Goal: Task Accomplishment & Management: Use online tool/utility

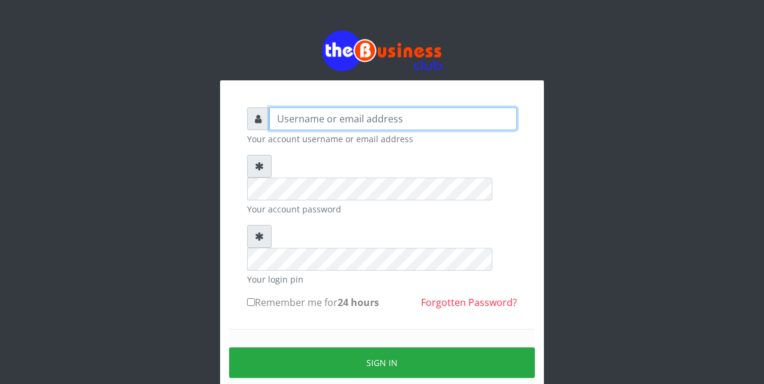
click at [282, 118] on input "text" at bounding box center [393, 118] width 248 height 23
type input "siesther"
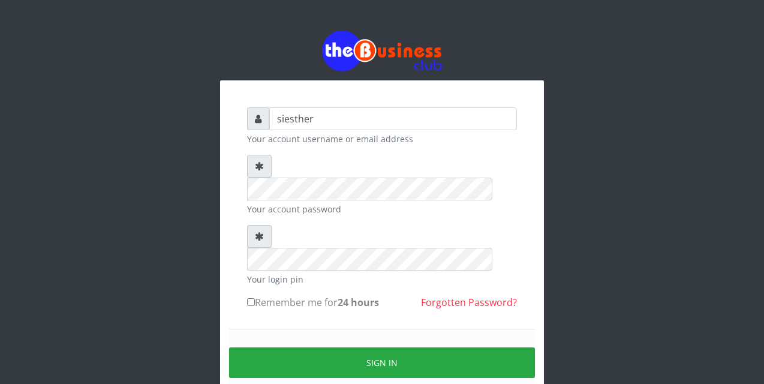
click at [279, 329] on div "Sign in" at bounding box center [382, 363] width 306 height 68
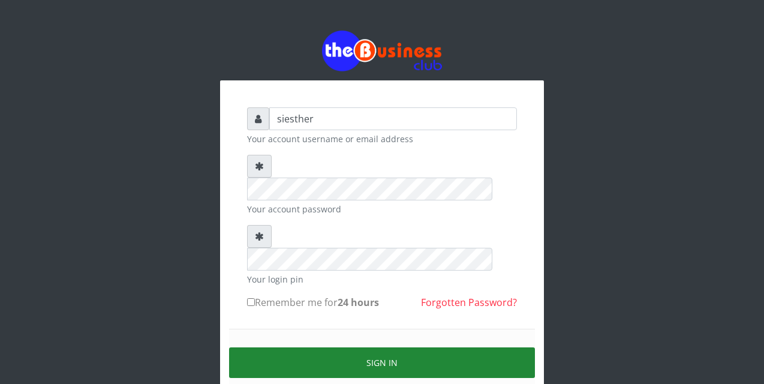
click at [416, 347] on button "Sign in" at bounding box center [382, 362] width 306 height 31
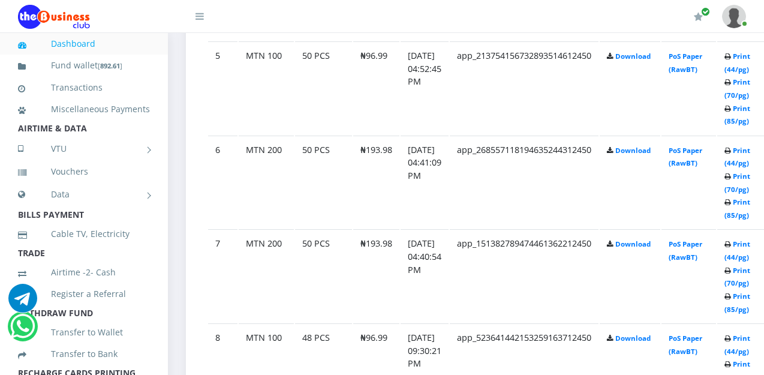
scroll to position [1103, 0]
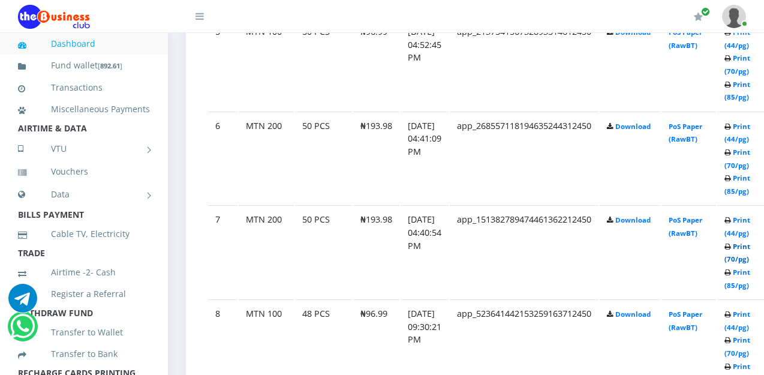
click at [750, 260] on link "Print (70/pg)" at bounding box center [737, 253] width 26 height 22
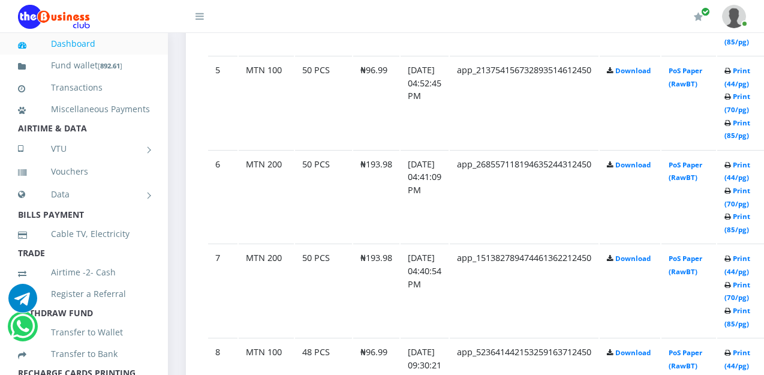
scroll to position [1103, 0]
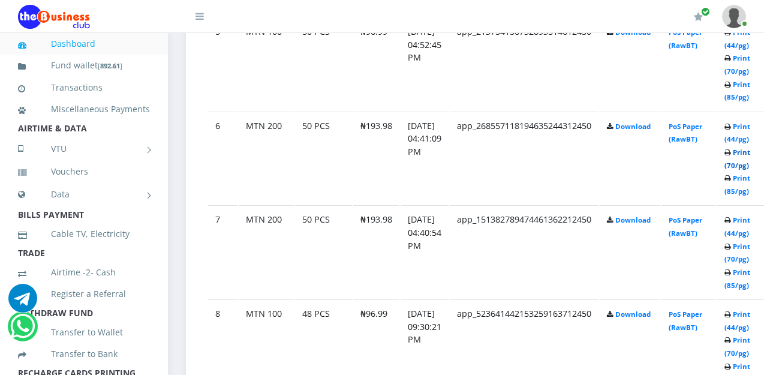
click at [750, 170] on link "Print (70/pg)" at bounding box center [737, 159] width 26 height 22
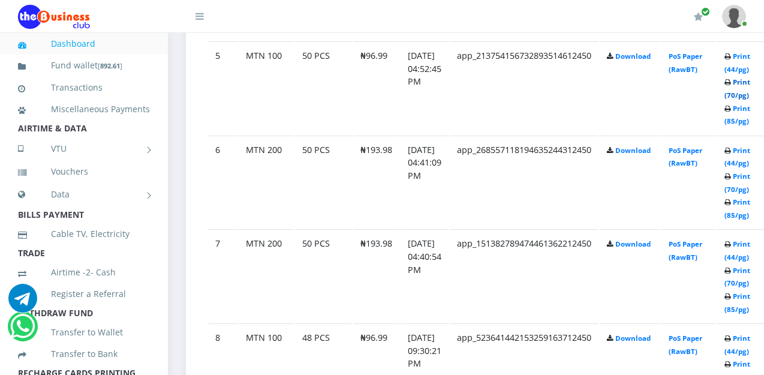
click at [750, 100] on link "Print (70/pg)" at bounding box center [737, 88] width 26 height 22
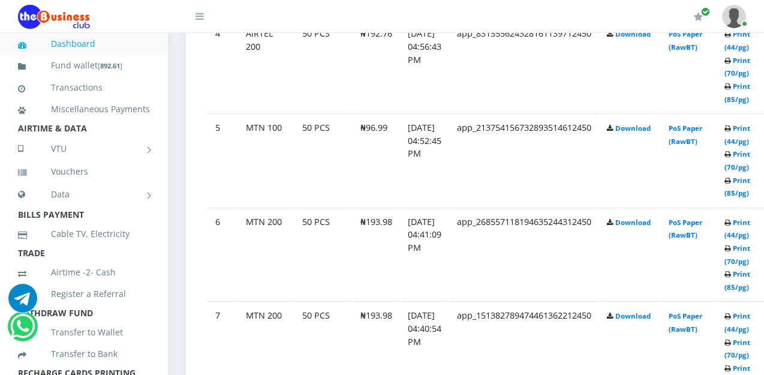
scroll to position [984, 0]
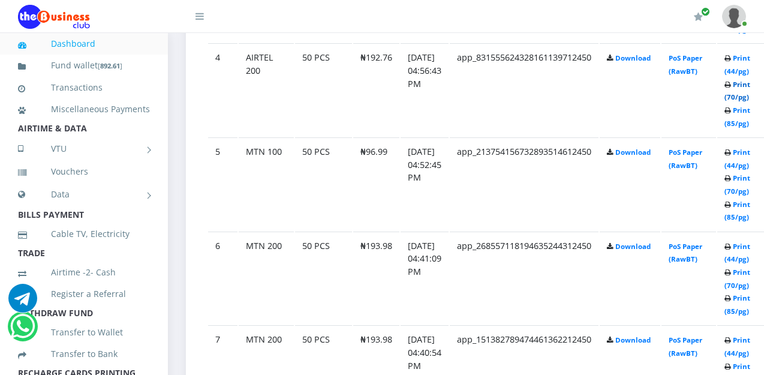
click at [750, 101] on link "Print (70/pg)" at bounding box center [737, 91] width 26 height 22
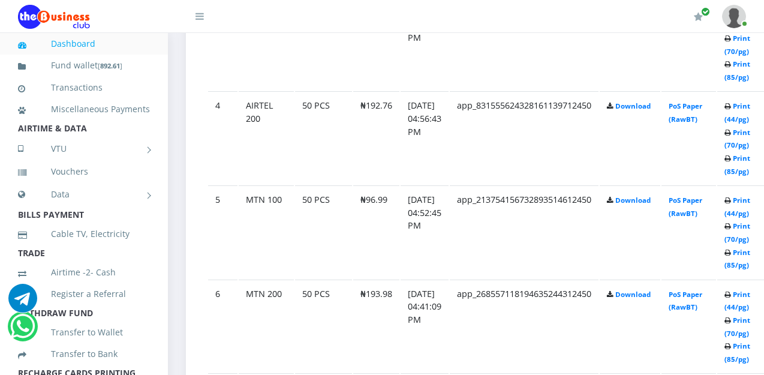
scroll to position [912, 0]
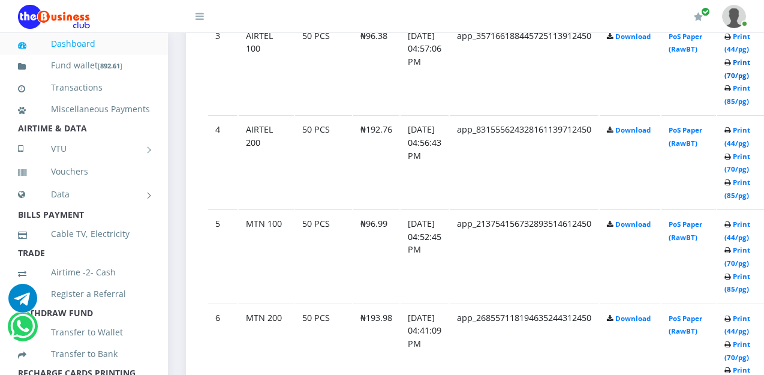
click at [750, 80] on link "Print (70/pg)" at bounding box center [737, 69] width 26 height 22
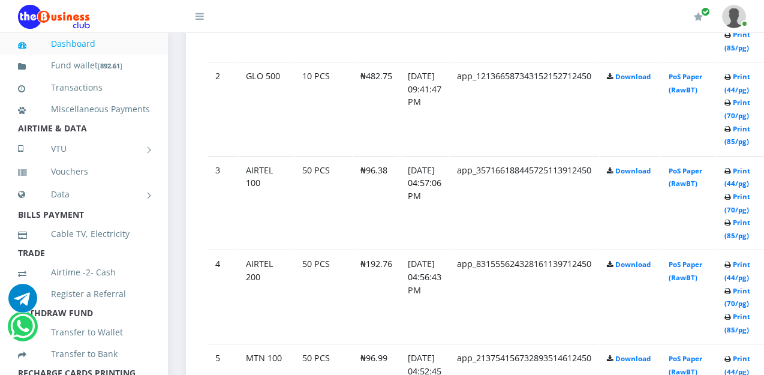
scroll to position [753, 0]
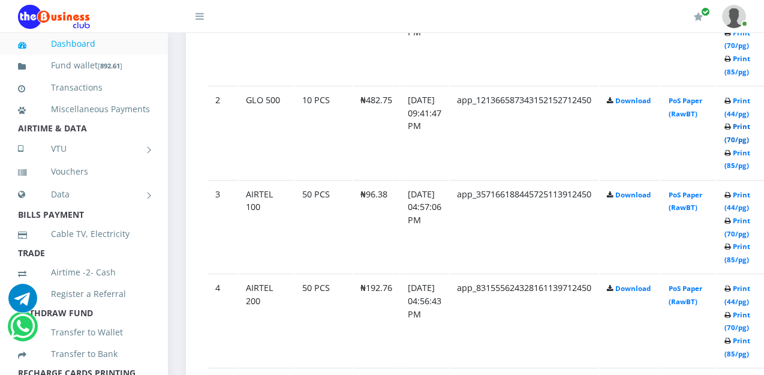
click at [750, 144] on link "Print (70/pg)" at bounding box center [737, 133] width 26 height 22
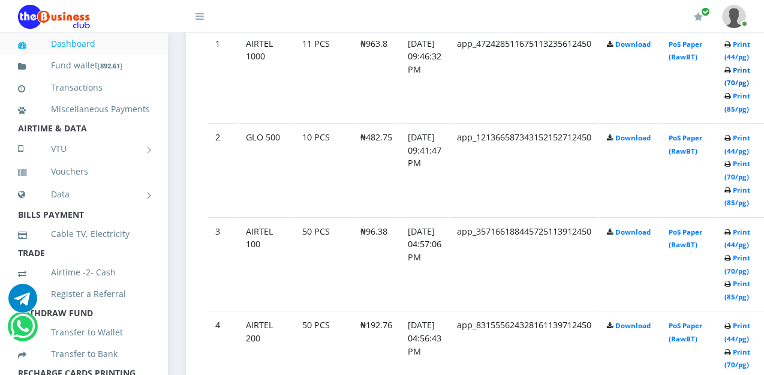
scroll to position [753, 0]
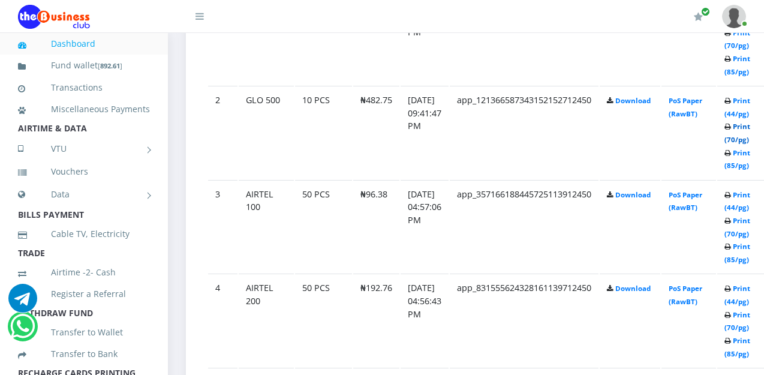
click at [750, 144] on link "Print (70/pg)" at bounding box center [737, 133] width 26 height 22
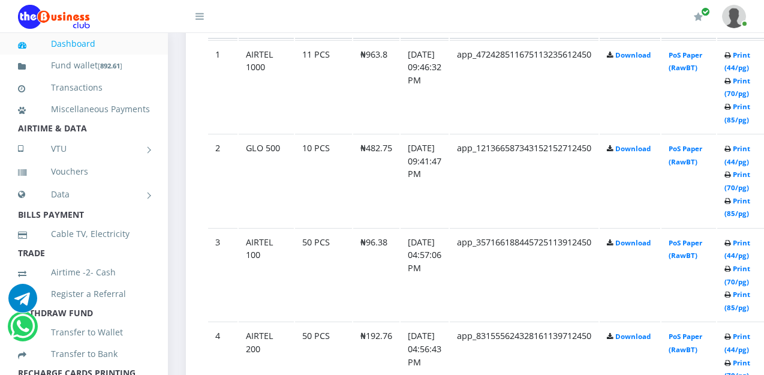
scroll to position [681, 0]
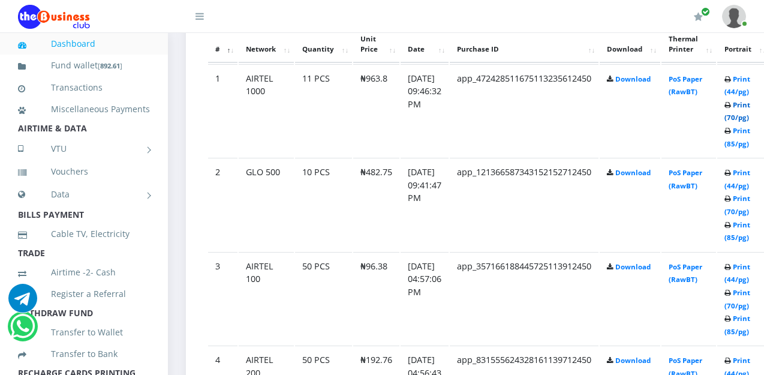
click at [750, 122] on link "Print (70/pg)" at bounding box center [737, 111] width 26 height 22
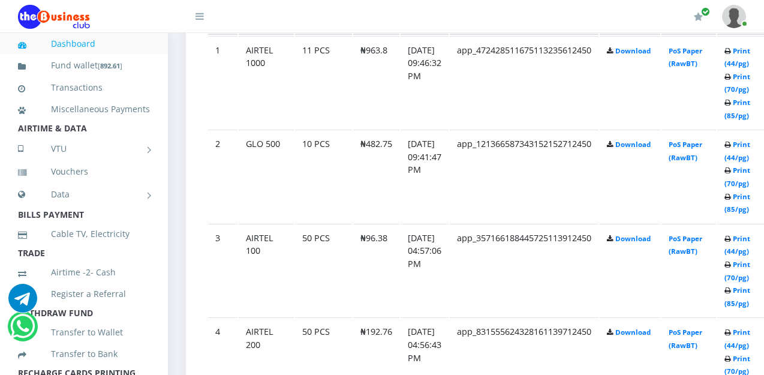
scroll to position [681, 0]
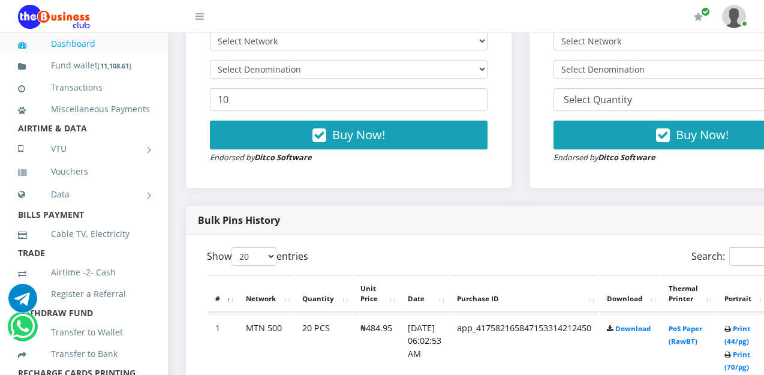
scroll to position [456, 0]
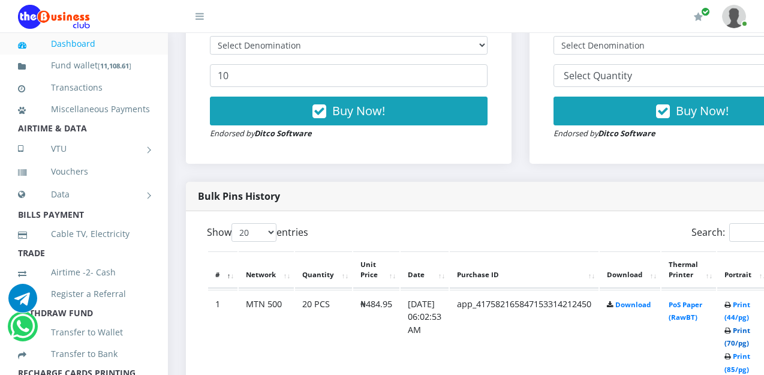
click at [750, 348] on link "Print (70/pg)" at bounding box center [737, 337] width 26 height 22
